Goal: Task Accomplishment & Management: Use online tool/utility

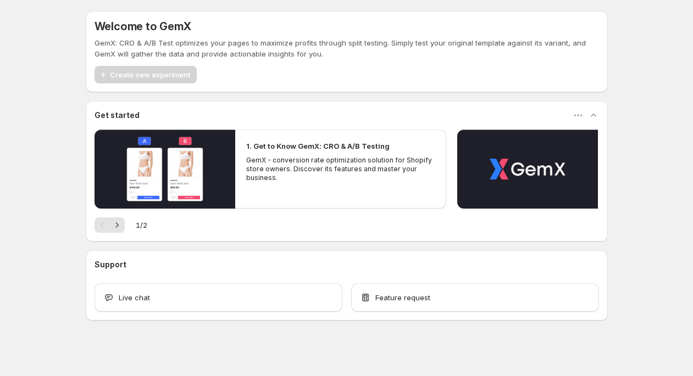
scroll to position [4, 0]
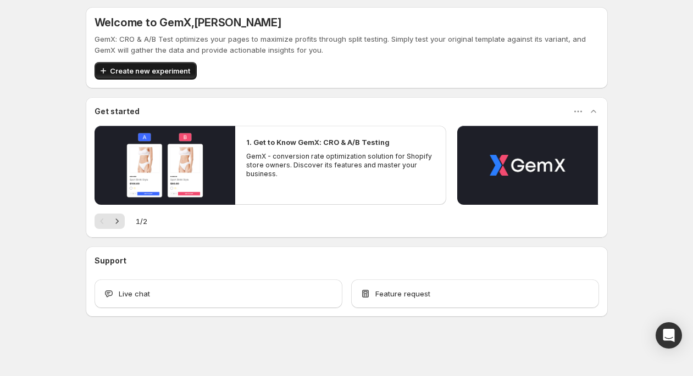
click at [129, 73] on span "Create new experiment" at bounding box center [150, 70] width 80 height 11
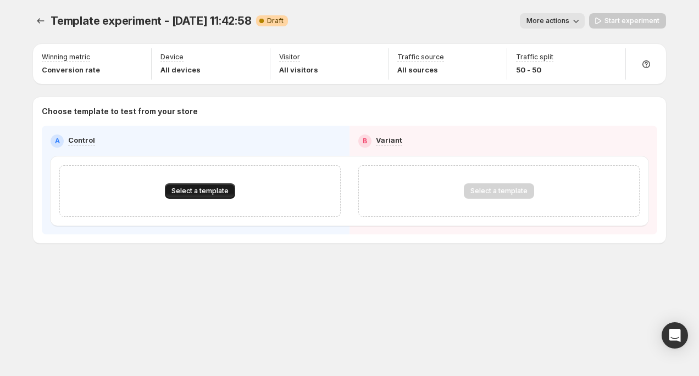
click at [178, 188] on span "Select a template" at bounding box center [199, 191] width 57 height 9
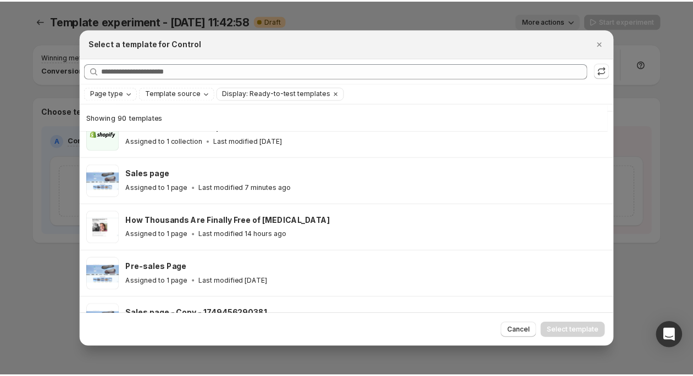
scroll to position [165, 0]
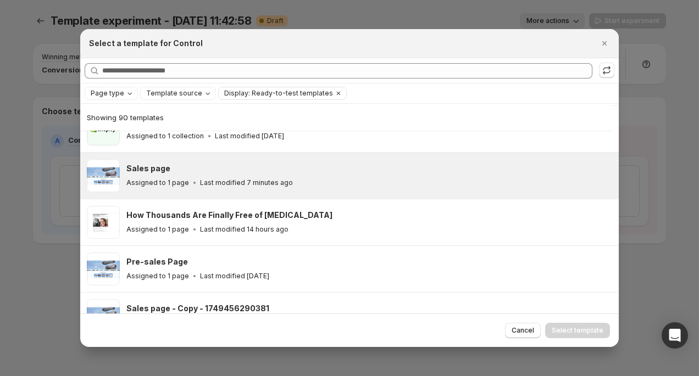
click at [276, 174] on div "Sales page Assigned to 1 page Last modified 7 minutes ago" at bounding box center [367, 175] width 483 height 25
click at [587, 335] on span "Select template" at bounding box center [578, 330] width 52 height 9
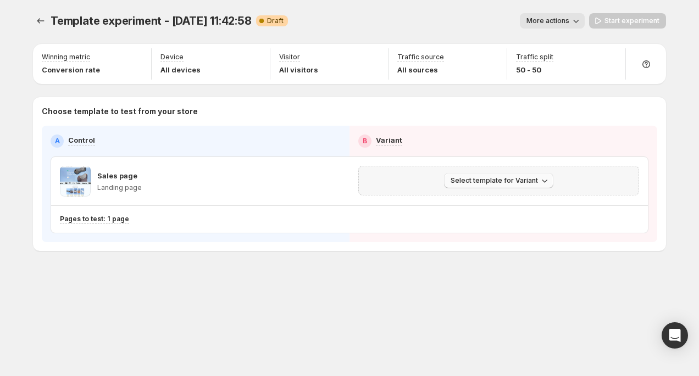
click at [477, 181] on span "Select template for Variant" at bounding box center [494, 180] width 87 height 9
click at [484, 225] on span "Create Variant based on Control" at bounding box center [501, 222] width 112 height 9
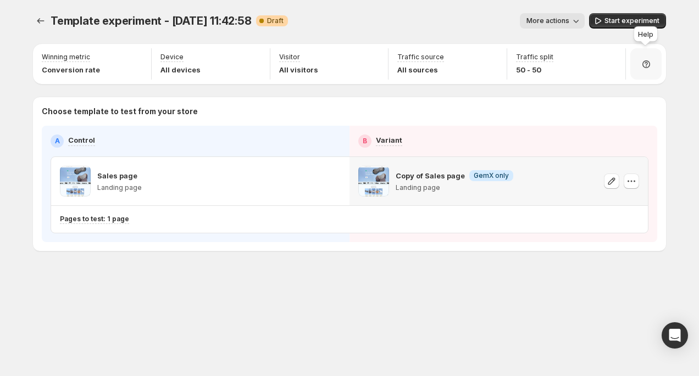
click at [644, 60] on icon at bounding box center [646, 64] width 11 height 11
click at [608, 60] on icon "button" at bounding box center [611, 58] width 11 height 11
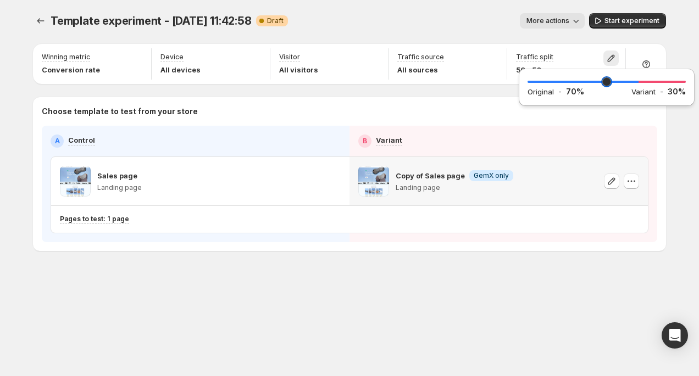
drag, startPoint x: 608, startPoint y: 81, endPoint x: 636, endPoint y: 80, distance: 28.0
type input "**"
click at [636, 80] on input "range" at bounding box center [607, 81] width 158 height 15
click at [468, 43] on div "Winning metric Conversion rate Device All devices Visitor All visitors Traffic …" at bounding box center [349, 146] width 633 height 209
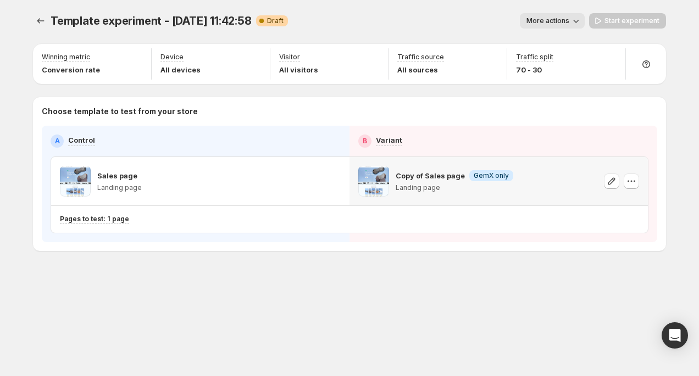
click at [602, 20] on div "Start experiment" at bounding box center [627, 20] width 77 height 15
click at [554, 20] on span "More actions" at bounding box center [547, 20] width 43 height 9
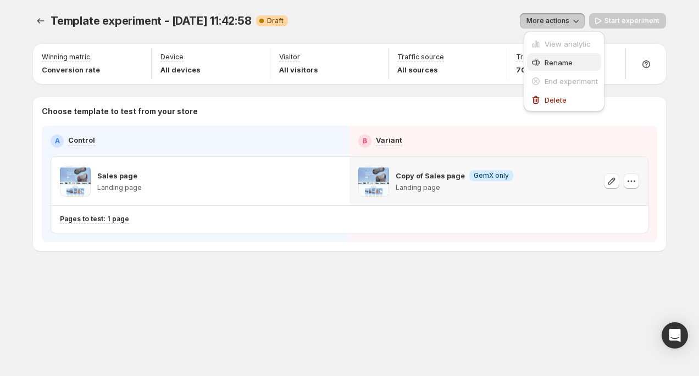
click at [553, 59] on span "Rename" at bounding box center [559, 62] width 28 height 9
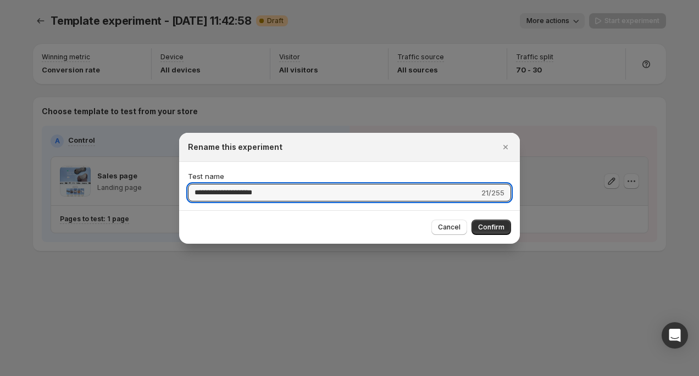
type input "**********"
click at [524, 226] on div at bounding box center [349, 188] width 699 height 376
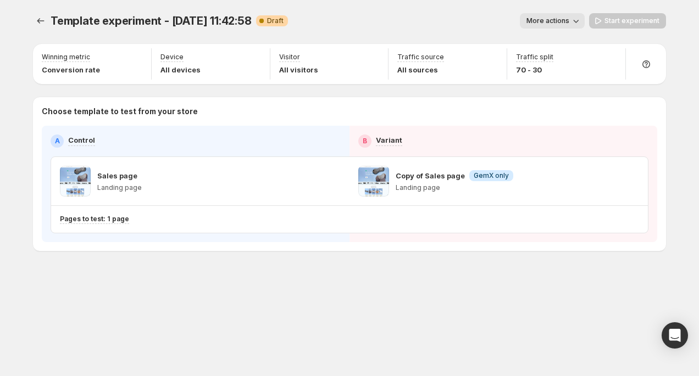
click at [553, 17] on span "More actions" at bounding box center [547, 20] width 43 height 9
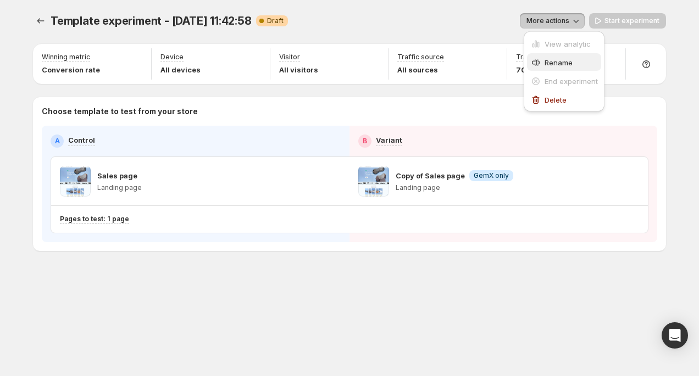
click at [542, 65] on div "Rename" at bounding box center [564, 62] width 68 height 11
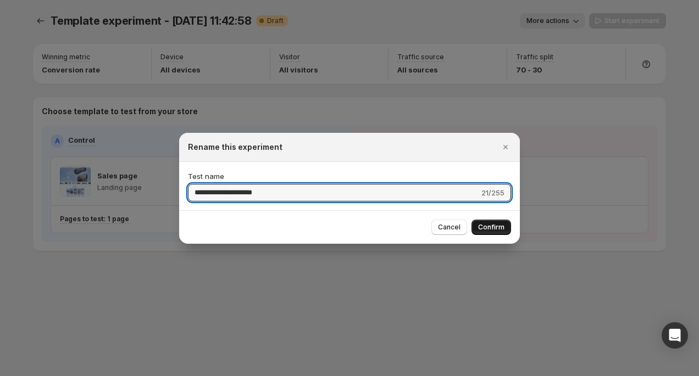
type input "**********"
click at [489, 228] on span "Confirm" at bounding box center [491, 227] width 26 height 9
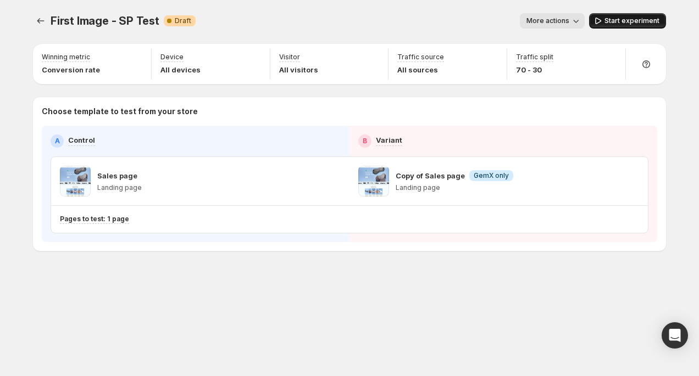
click at [609, 24] on span "Start experiment" at bounding box center [632, 20] width 55 height 9
click at [41, 17] on icon "Experiments" at bounding box center [40, 20] width 11 height 11
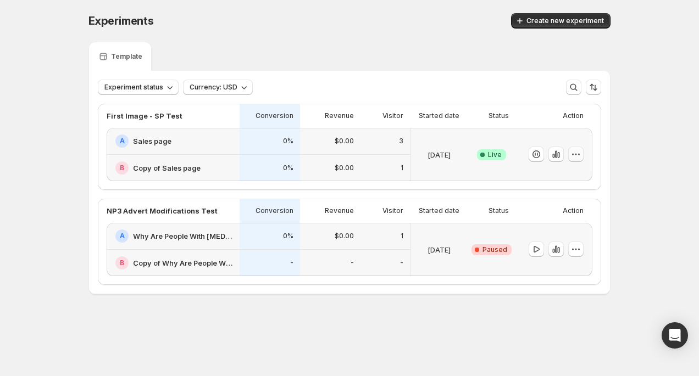
click at [573, 153] on icon "button" at bounding box center [575, 154] width 11 height 11
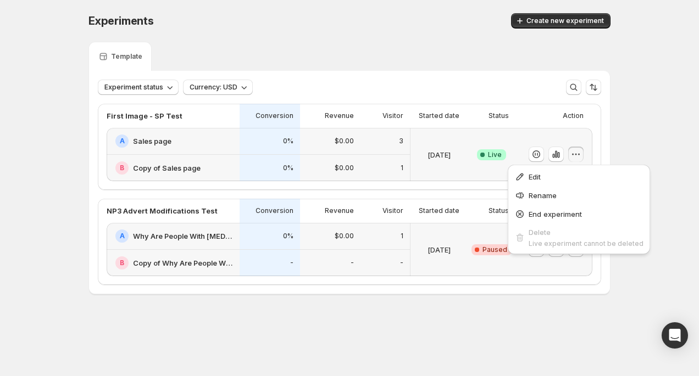
click at [574, 153] on icon "button" at bounding box center [575, 154] width 11 height 11
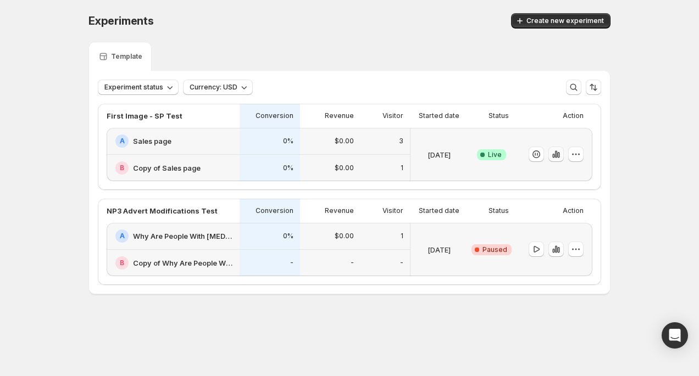
click at [553, 154] on icon "button" at bounding box center [553, 156] width 2 height 4
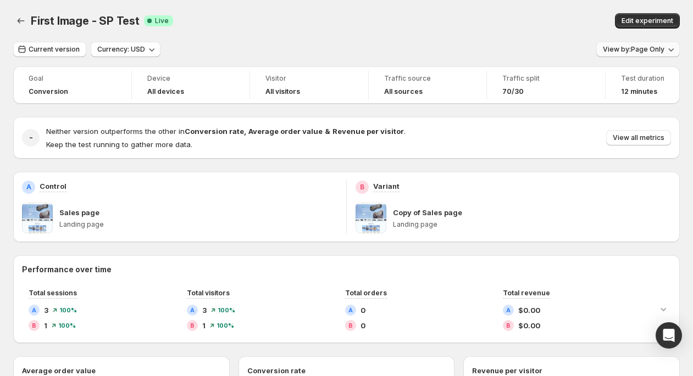
click at [627, 49] on span "View by: Page Only" at bounding box center [634, 49] width 62 height 9
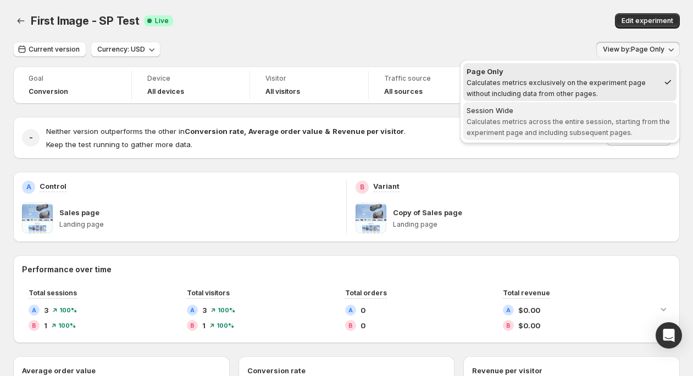
click at [537, 119] on span "Calculates metrics across the entire session, starting from the experiment page…" at bounding box center [568, 127] width 203 height 19
